Goal: Task Accomplishment & Management: Use online tool/utility

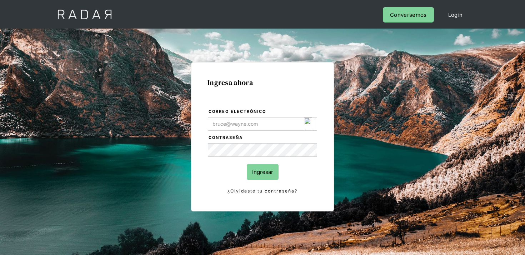
click at [307, 124] on img "Login Form" at bounding box center [308, 124] width 8 height 14
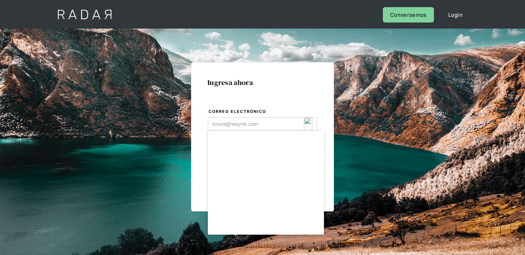
type input "[EMAIL_ADDRESS][DOMAIN_NAME]"
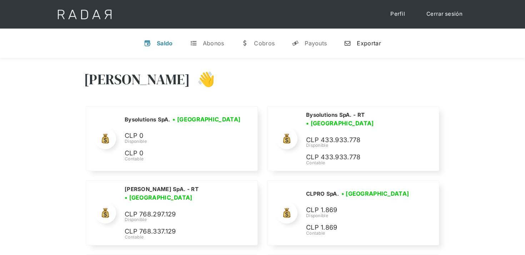
click at [353, 44] on link "n Exportar" at bounding box center [362, 43] width 48 height 19
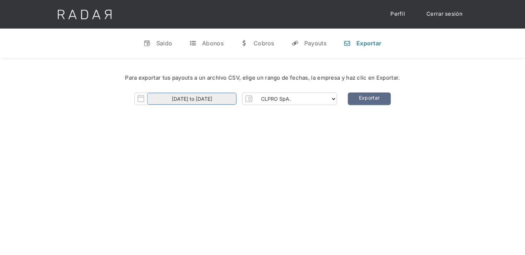
click at [203, 95] on input "[DATE] to [DATE]" at bounding box center [191, 99] width 89 height 12
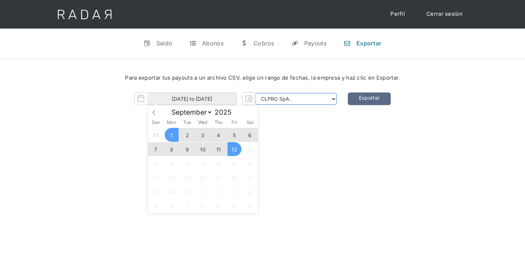
click at [292, 97] on select "CLPRO SpA. [PERSON_NAME] SpA. Urigol SpA. Bysolutions SpA. Clmax SpA. Andes Pay…" at bounding box center [296, 98] width 82 height 11
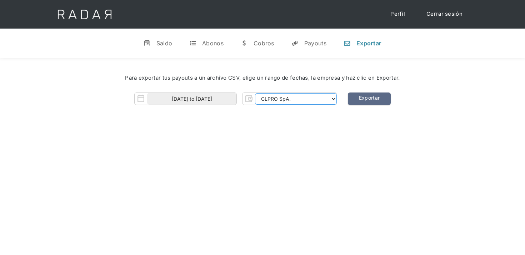
click at [256, 93] on select "CLPRO SpA. [PERSON_NAME] SpA. Urigol SpA. Bysolutions SpA. Clmax SpA. Andes Pay…" at bounding box center [296, 98] width 82 height 11
click at [292, 97] on select "CLPRO SpA. [PERSON_NAME] SpA. Urigol SpA. Bysolutions SpA. Clmax SpA. Andes Pay…" at bounding box center [296, 98] width 82 height 11
click at [256, 93] on select "CLPRO SpA. [PERSON_NAME] SpA. Urigol SpA. Bysolutions SpA. Clmax SpA. Andes Pay…" at bounding box center [296, 98] width 82 height 11
click at [372, 100] on link "Exportar" at bounding box center [369, 98] width 43 height 12
click at [269, 99] on select "CLPRO SpA. [PERSON_NAME] SpA. Urigol SpA. Bysolutions SpA. Clmax SpA. Andes Pay…" at bounding box center [296, 98] width 82 height 11
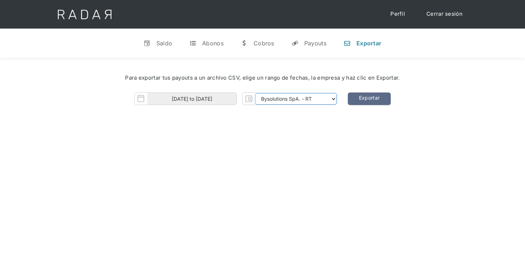
select select "urigol-rt"
click at [256, 93] on select "CLPRO SpA. [PERSON_NAME] SpA. Urigol SpA. Bysolutions SpA. Clmax SpA. Andes Pay…" at bounding box center [296, 98] width 82 height 11
click at [375, 99] on link "Exportar" at bounding box center [369, 98] width 43 height 12
